Goal: Information Seeking & Learning: Learn about a topic

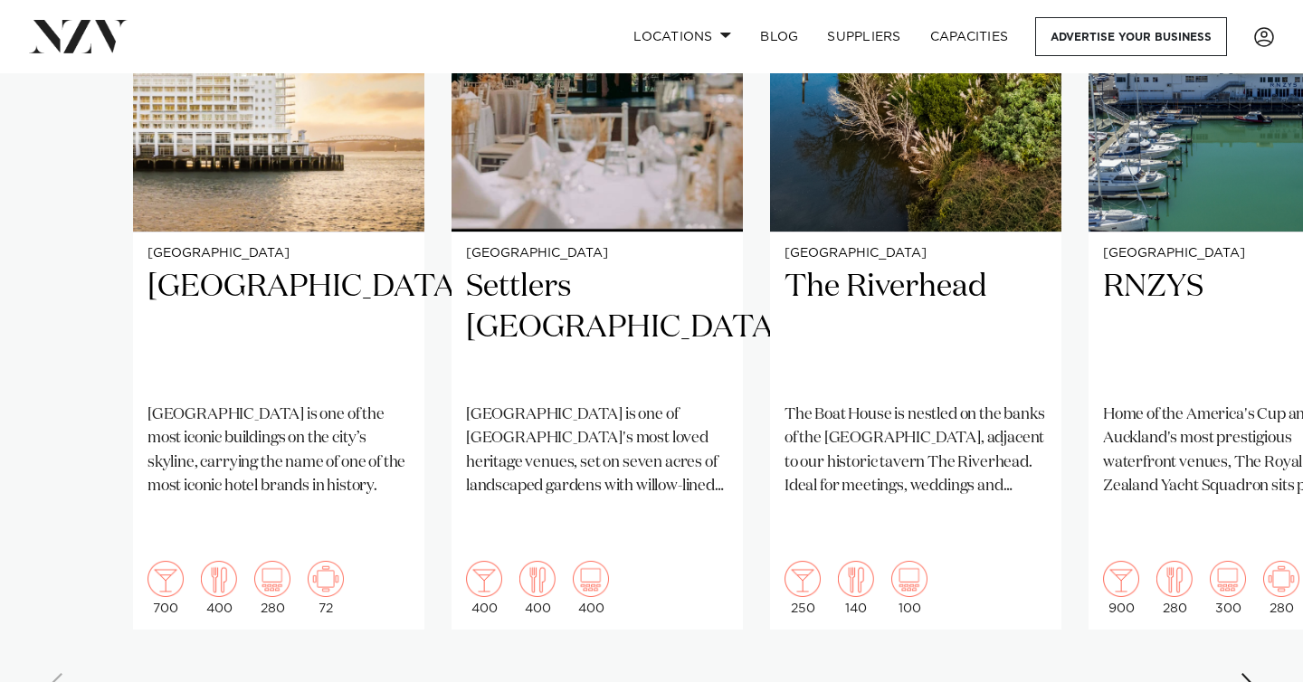
scroll to position [1492, 0]
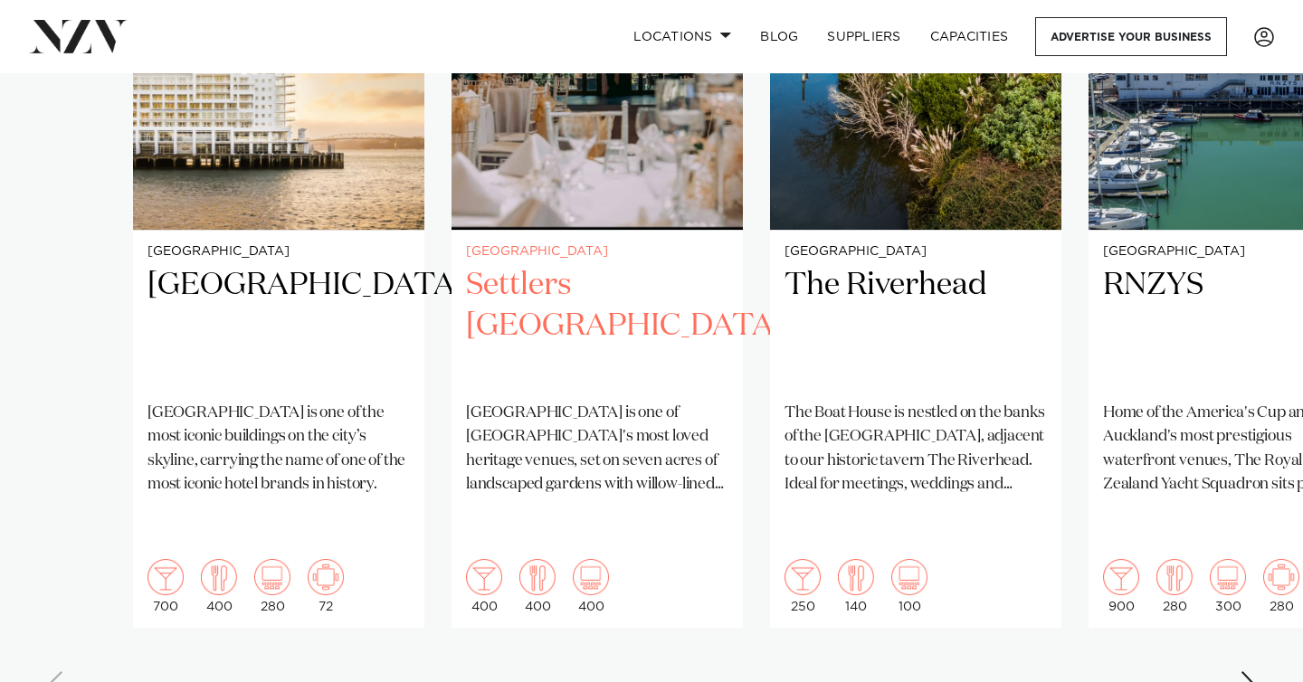
click at [578, 415] on p "[GEOGRAPHIC_DATA] is one of [GEOGRAPHIC_DATA]'s most loved heritage venues, set…" at bounding box center [597, 449] width 262 height 95
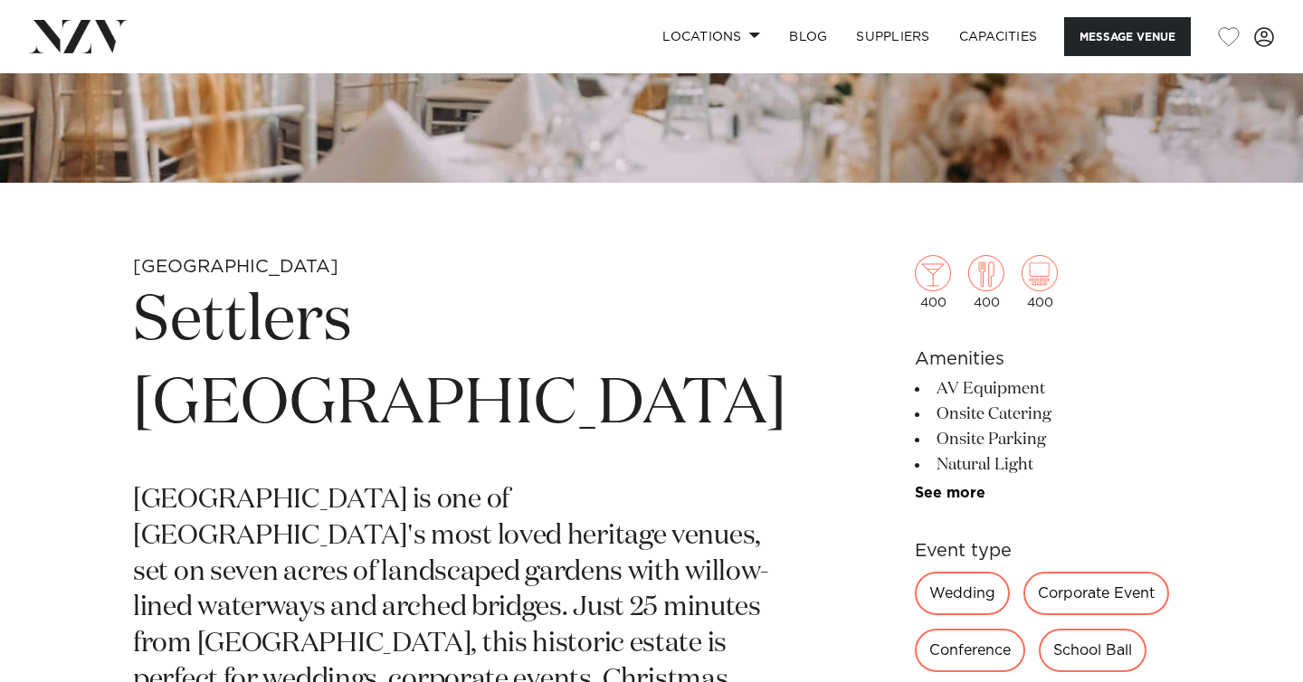
scroll to position [508, 0]
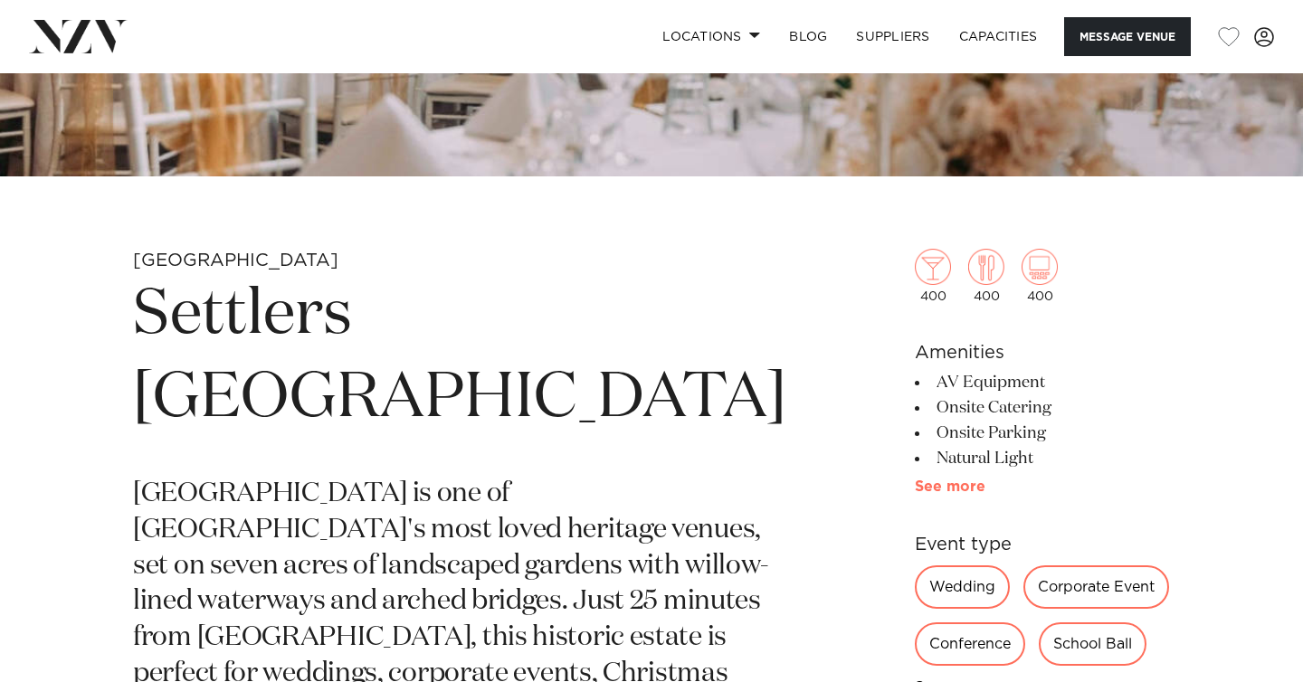
click at [915, 493] on link "See more" at bounding box center [985, 487] width 141 height 14
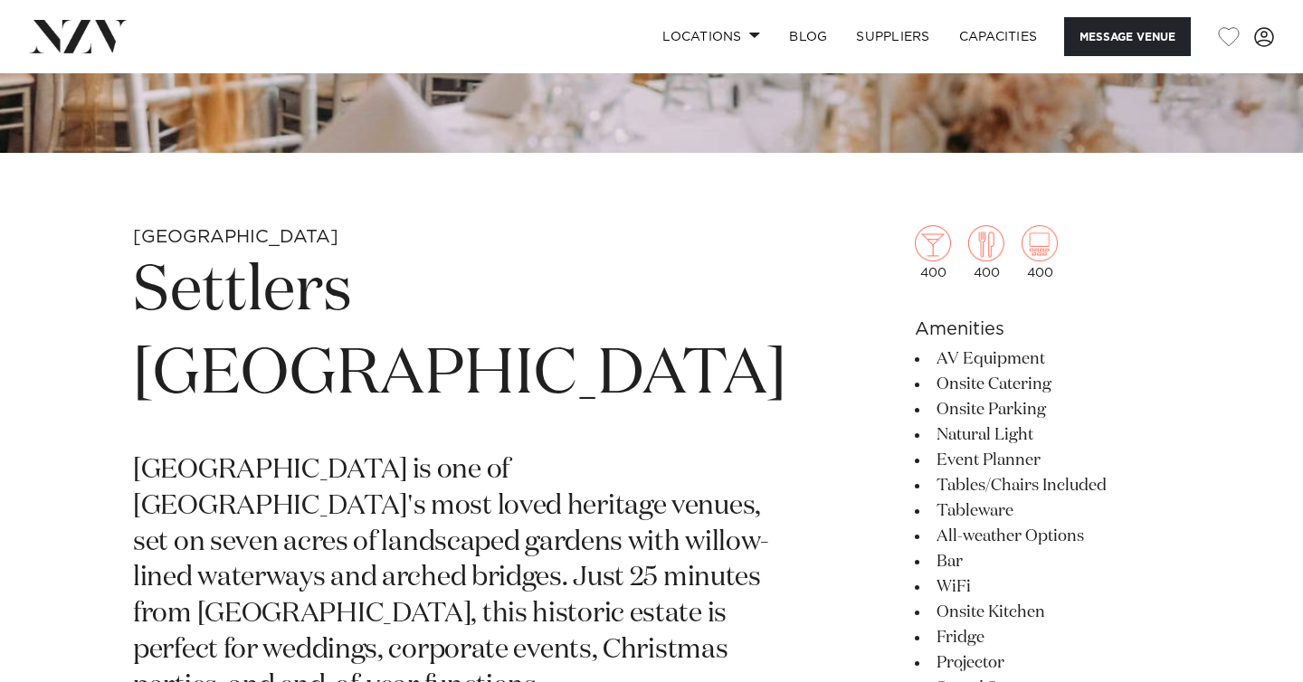
scroll to position [575, 0]
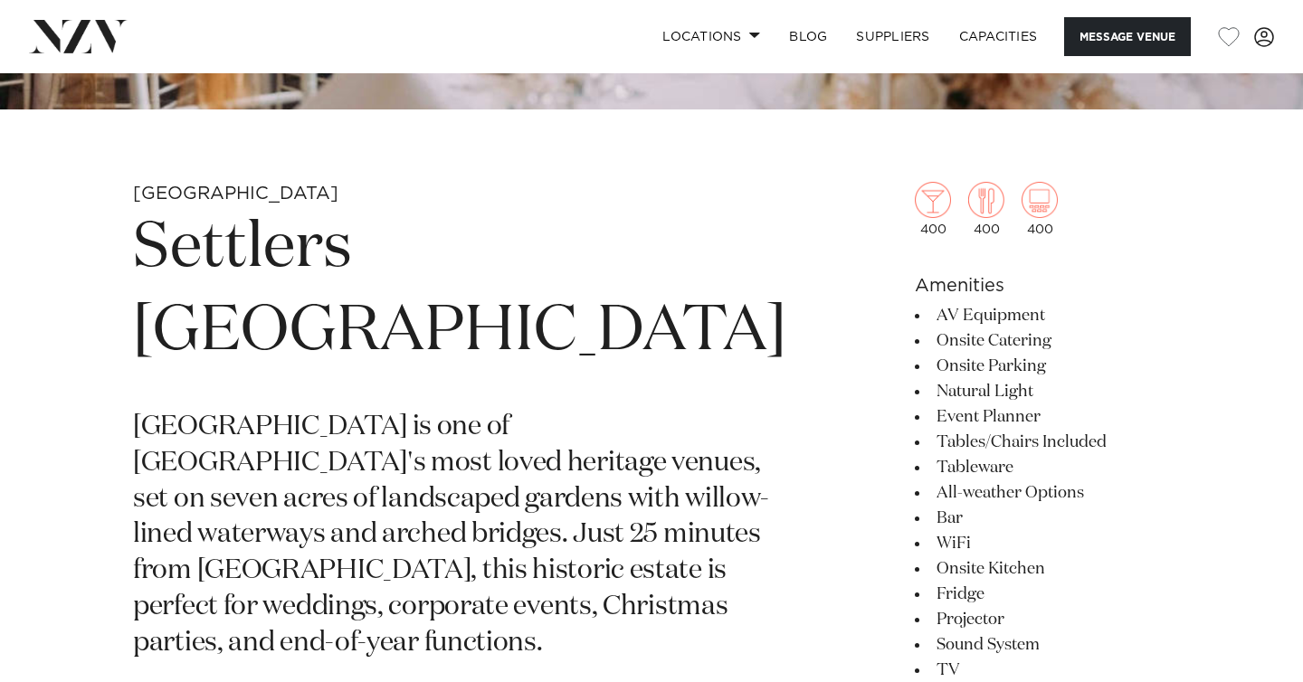
click at [1032, 405] on li "Event Planner" at bounding box center [1042, 417] width 255 height 25
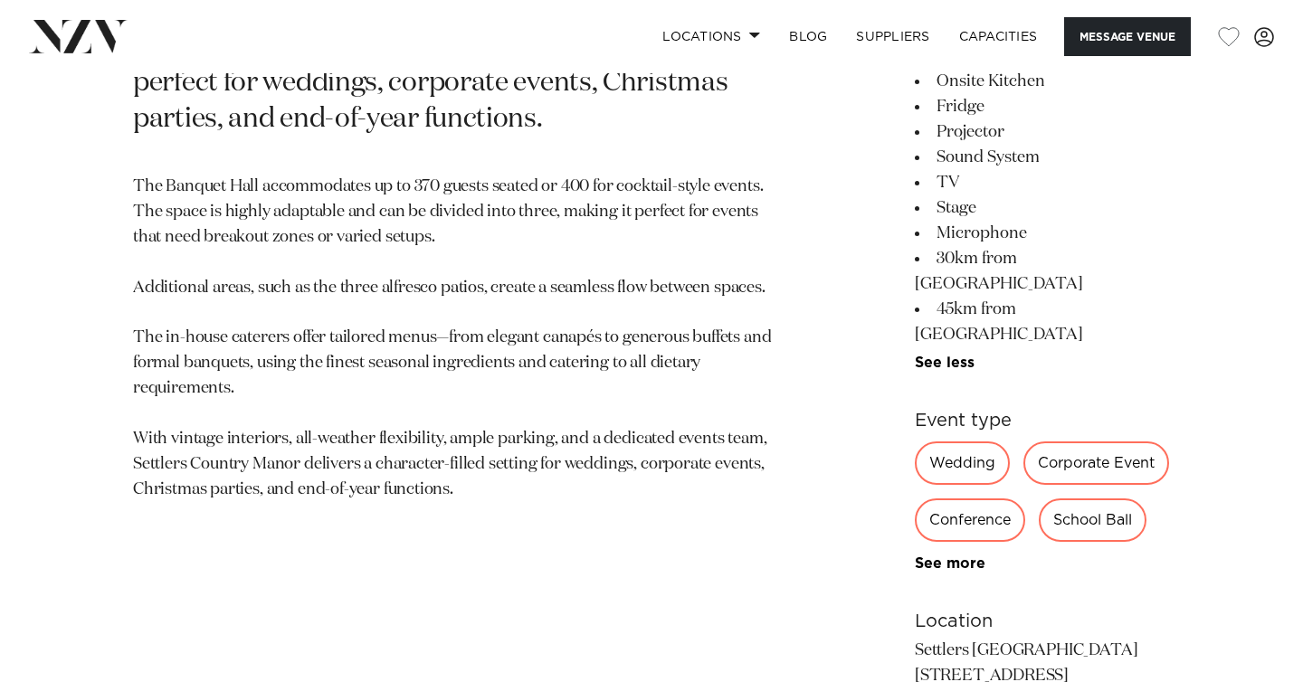
click at [1033, 355] on li "See more" at bounding box center [1042, 363] width 255 height 16
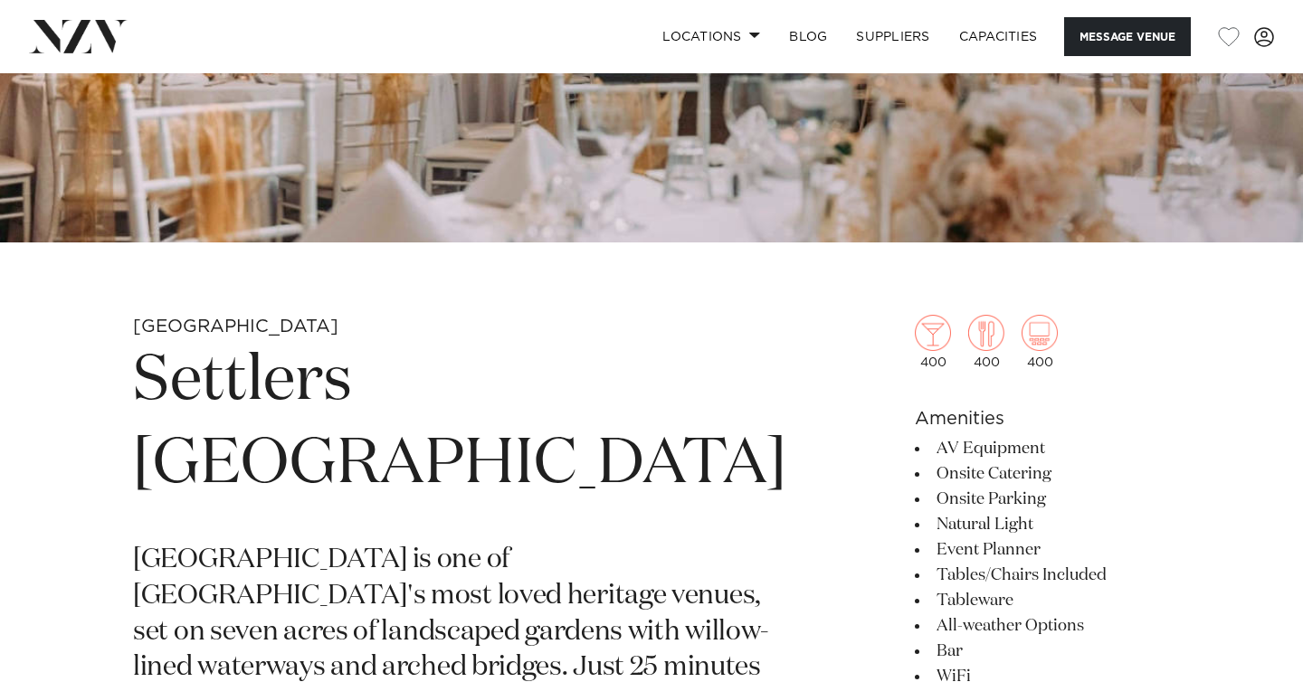
scroll to position [481, 0]
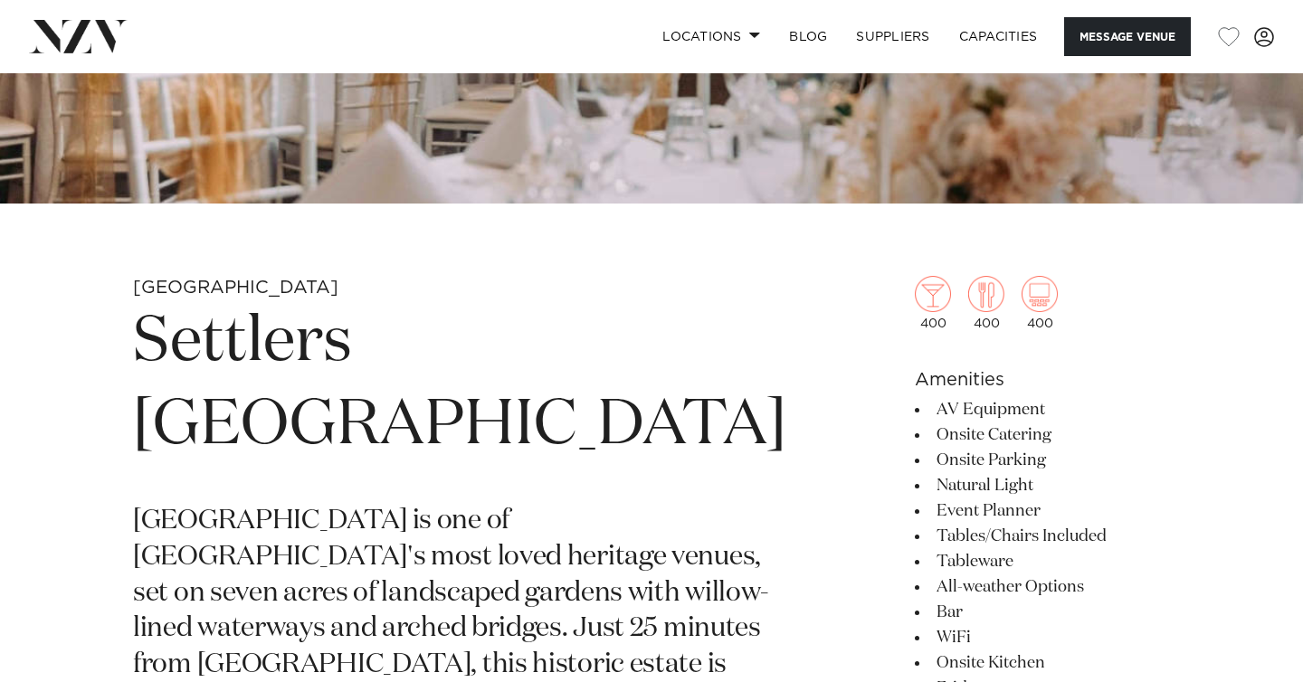
click at [543, 310] on h1 "Settlers [GEOGRAPHIC_DATA]" at bounding box center [459, 384] width 653 height 167
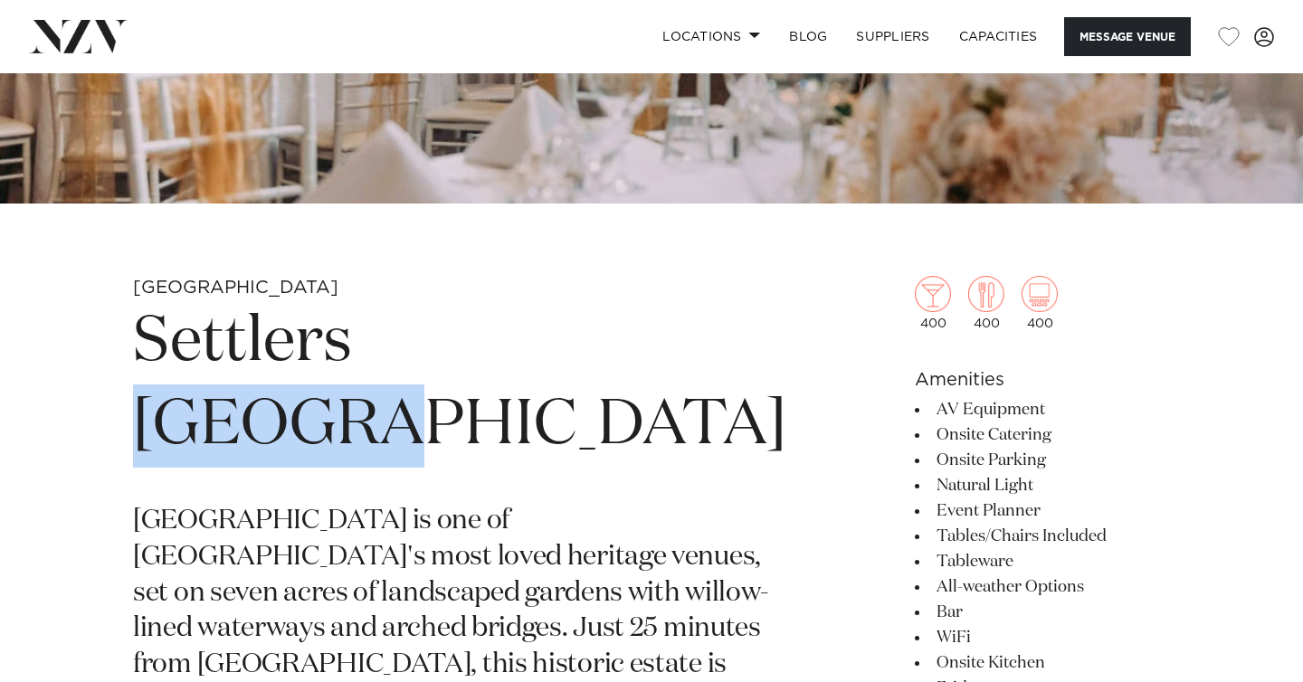
click at [543, 310] on h1 "Settlers [GEOGRAPHIC_DATA]" at bounding box center [459, 384] width 653 height 167
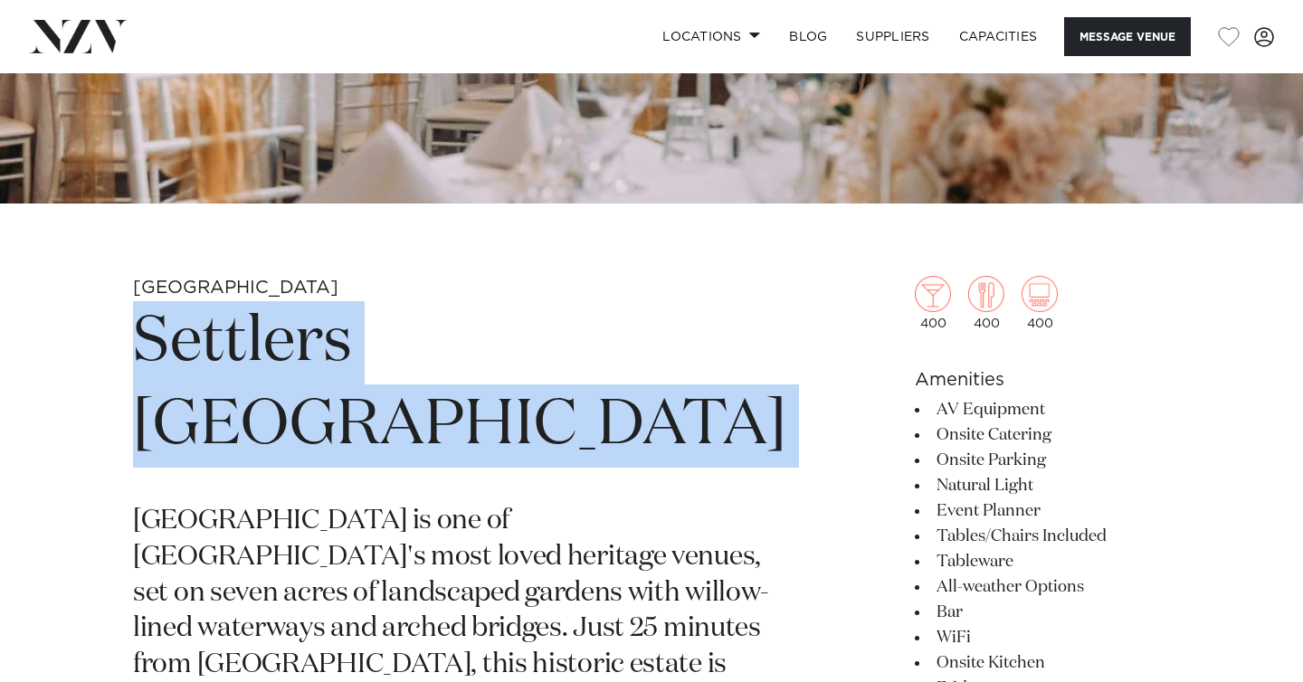
click at [543, 310] on h1 "Settlers [GEOGRAPHIC_DATA]" at bounding box center [459, 384] width 653 height 167
copy section "Settlers [GEOGRAPHIC_DATA]"
